Goal: Contribute content: Contribute content

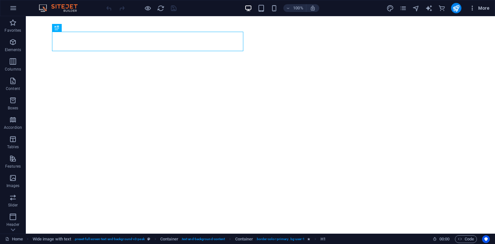
click at [484, 5] on span "More" at bounding box center [479, 8] width 20 height 6
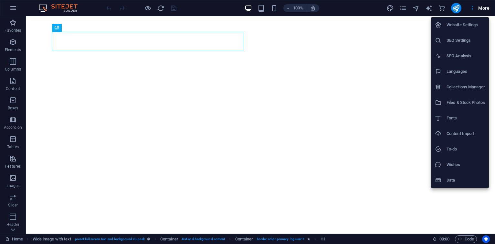
click at [444, 86] on div at bounding box center [441, 87] width 12 height 6
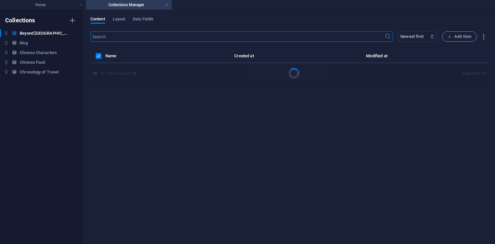
select select "columns.publishing_date_DESC"
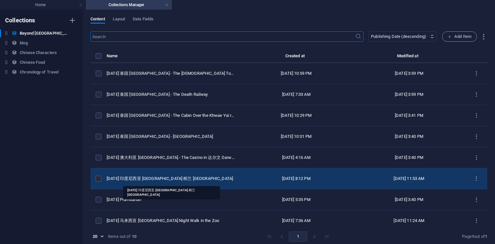
click at [162, 179] on div "[DATE] 印度尼西亚 [GEOGRAPHIC_DATA] 棉兰 [GEOGRAPHIC_DATA]" at bounding box center [171, 178] width 128 height 6
select select "original photos"
select select "[GEOGRAPHIC_DATA]"
select select "2016"
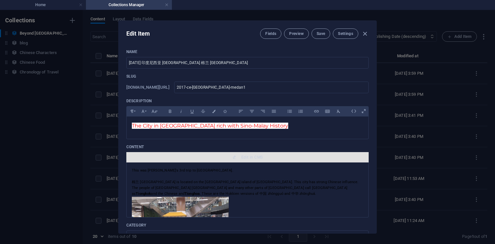
click at [251, 159] on span "Edit in CMS" at bounding box center [251, 156] width 21 height 5
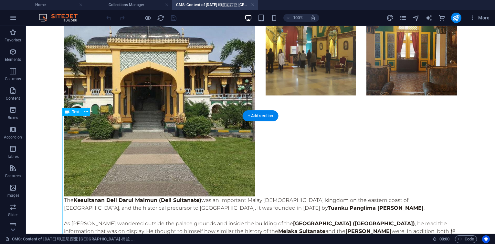
scroll to position [3011, 0]
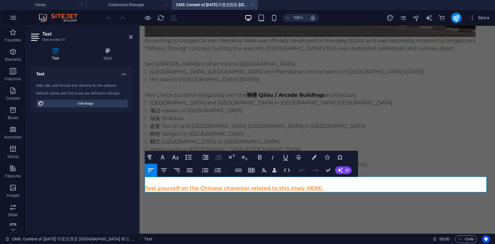
scroll to position [2754, 0]
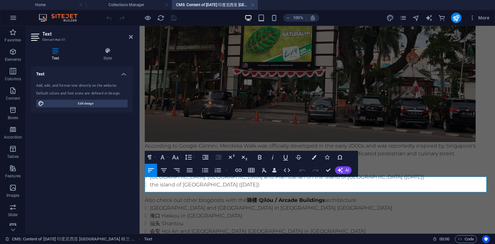
drag, startPoint x: 353, startPoint y: 189, endPoint x: 128, endPoint y: 187, distance: 225.5
click at [236, 171] on icon "button" at bounding box center [238, 169] width 6 height 3
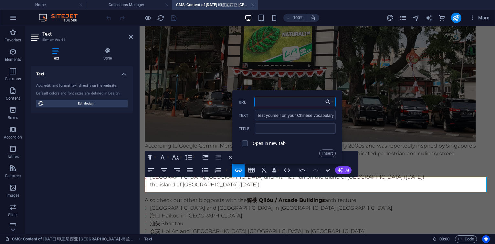
paste input "[URL][DOMAIN_NAME]"
type input "[URL][DOMAIN_NAME]"
click at [281, 130] on input "text" at bounding box center [295, 128] width 81 height 10
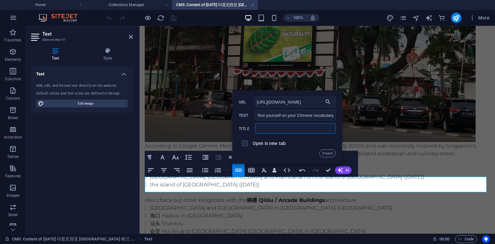
type input "Test Yourself"
click at [325, 153] on button "Insert" at bounding box center [327, 153] width 16 height 8
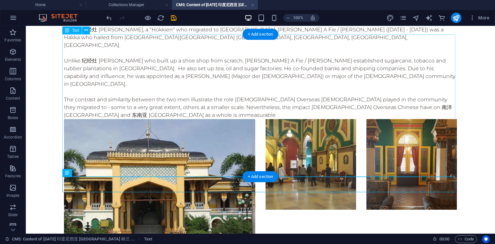
scroll to position [3011, 0]
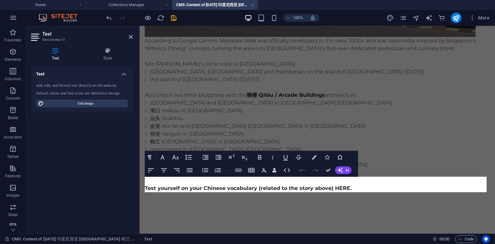
scroll to position [2754, 0]
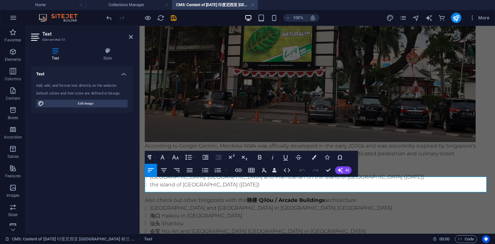
drag, startPoint x: 352, startPoint y: 187, endPoint x: 145, endPoint y: 187, distance: 207.1
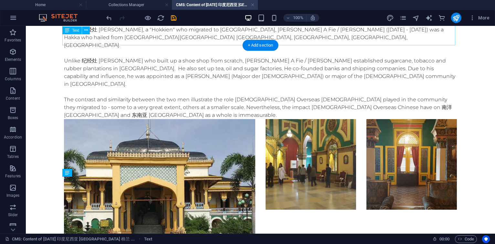
scroll to position [3011, 0]
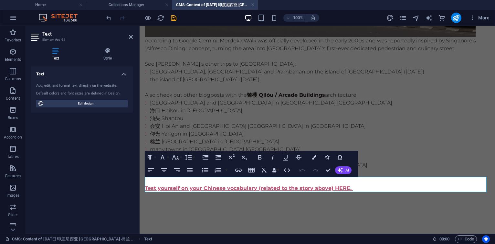
scroll to position [2754, 0]
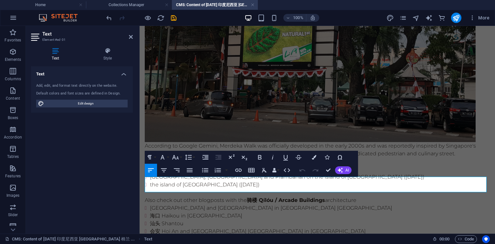
drag, startPoint x: 354, startPoint y: 187, endPoint x: 143, endPoint y: 187, distance: 211.6
click at [314, 159] on icon "button" at bounding box center [314, 157] width 5 height 5
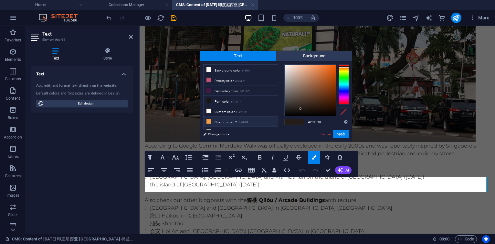
click at [236, 122] on li "Custom color 2 #f09d48" at bounding box center [241, 121] width 74 height 10
type input "#f09d48"
click at [341, 135] on button "Apply" at bounding box center [341, 134] width 16 height 8
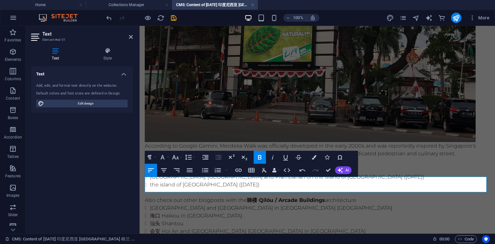
click at [173, 17] on icon "save" at bounding box center [173, 17] width 7 height 7
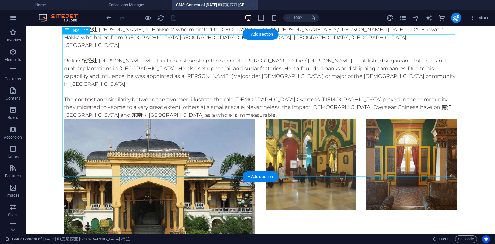
scroll to position [3011, 0]
